Goal: Entertainment & Leisure: Consume media (video, audio)

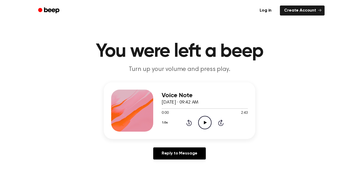
click at [203, 125] on icon "Play Audio" at bounding box center [204, 122] width 13 height 13
click at [190, 124] on icon "Rewind 5 seconds" at bounding box center [189, 122] width 6 height 7
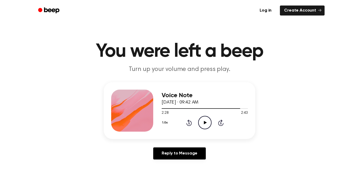
click at [190, 124] on icon "Rewind 5 seconds" at bounding box center [189, 122] width 6 height 7
click at [205, 124] on icon "Play Audio" at bounding box center [204, 122] width 13 height 13
click at [189, 124] on icon at bounding box center [188, 123] width 1 height 2
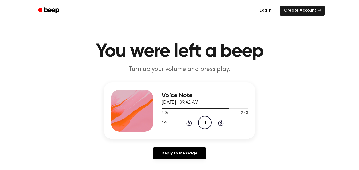
click at [189, 124] on icon at bounding box center [188, 123] width 1 height 2
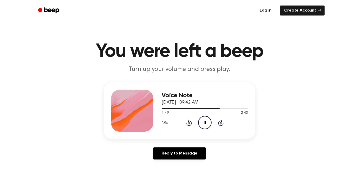
click at [189, 124] on icon at bounding box center [188, 123] width 1 height 2
